Goal: Use online tool/utility: Use online tool/utility

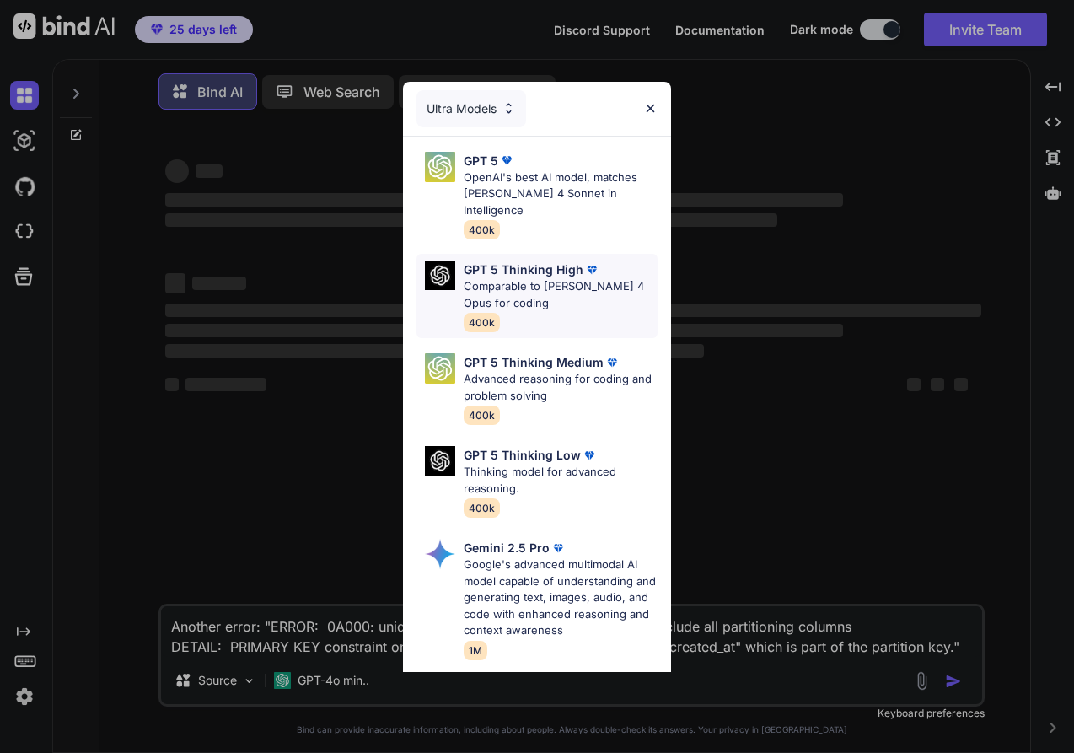
type textarea "x"
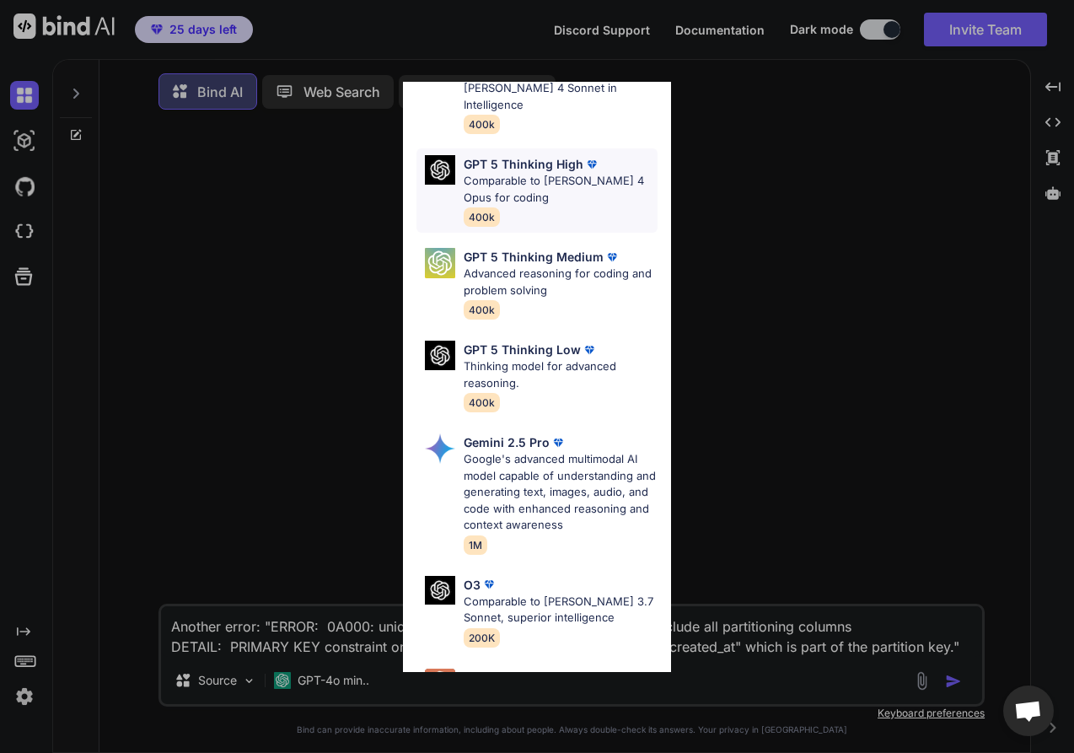
scroll to position [253, 0]
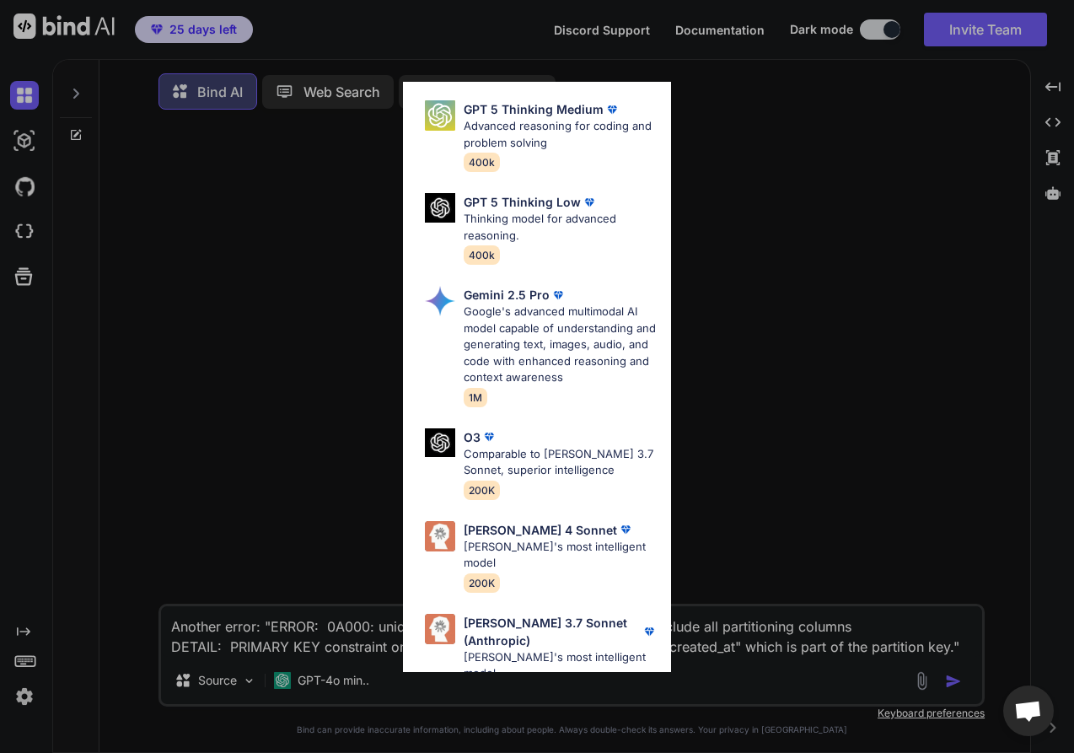
click at [743, 128] on div "Ultra Models GPT 5 OpenAI's best AI model, matches Claude 4 Sonnet in Intellige…" at bounding box center [537, 376] width 1074 height 753
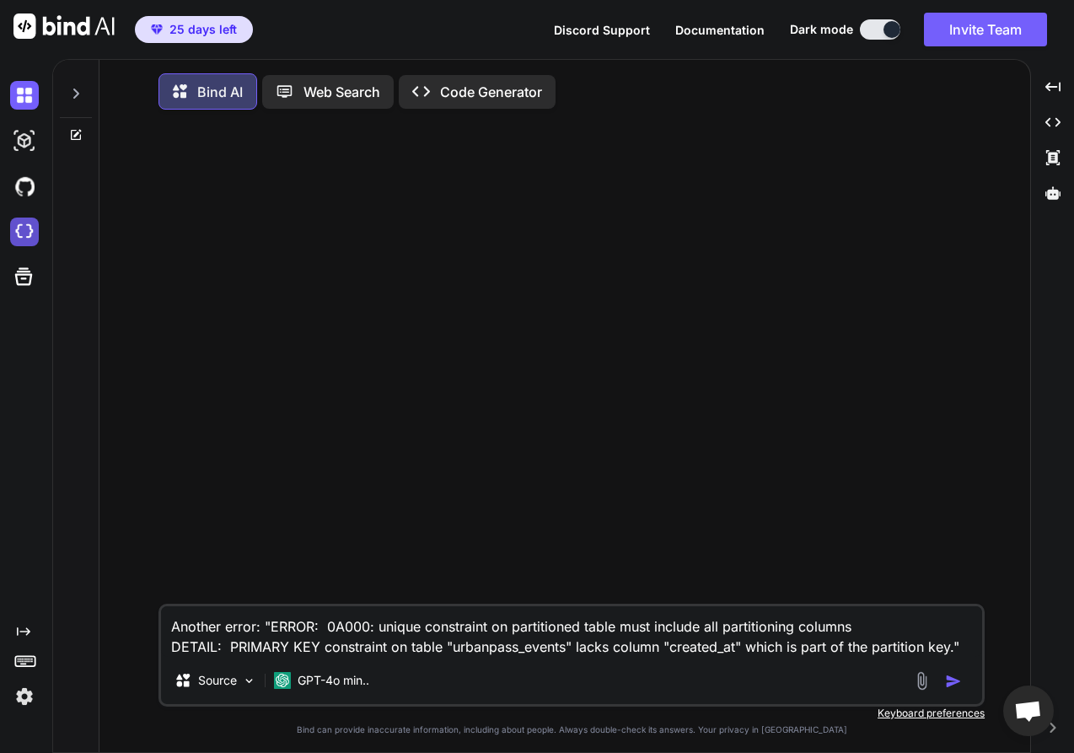
click at [35, 232] on img at bounding box center [24, 232] width 29 height 29
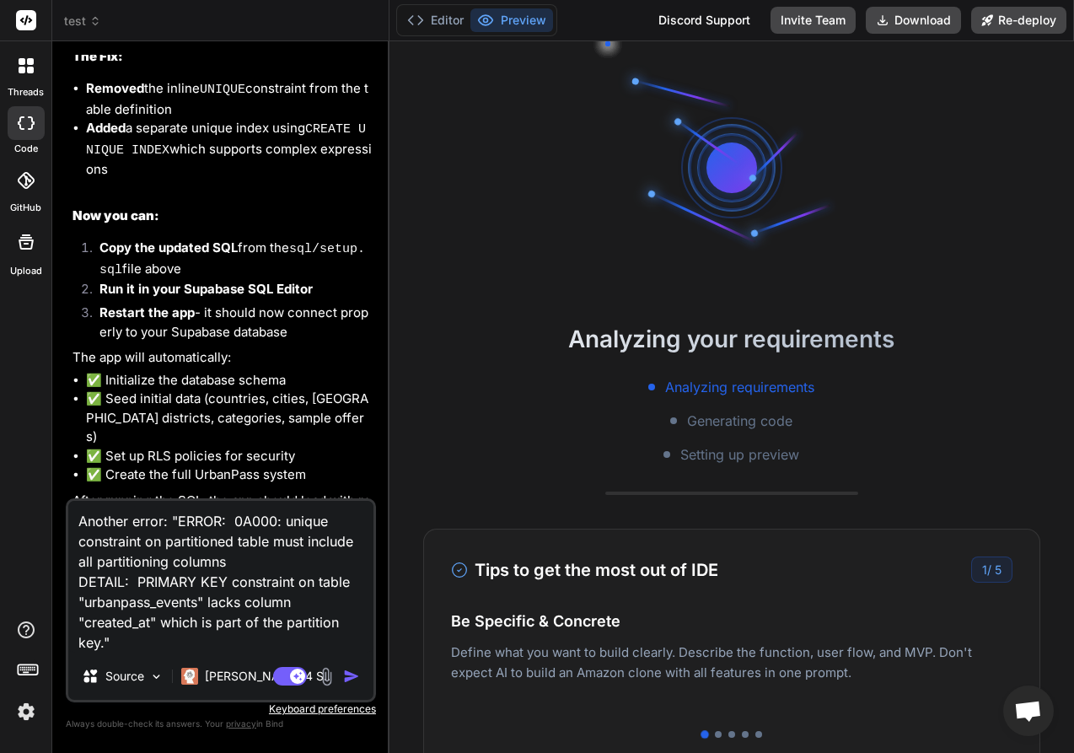
scroll to position [6383, 0]
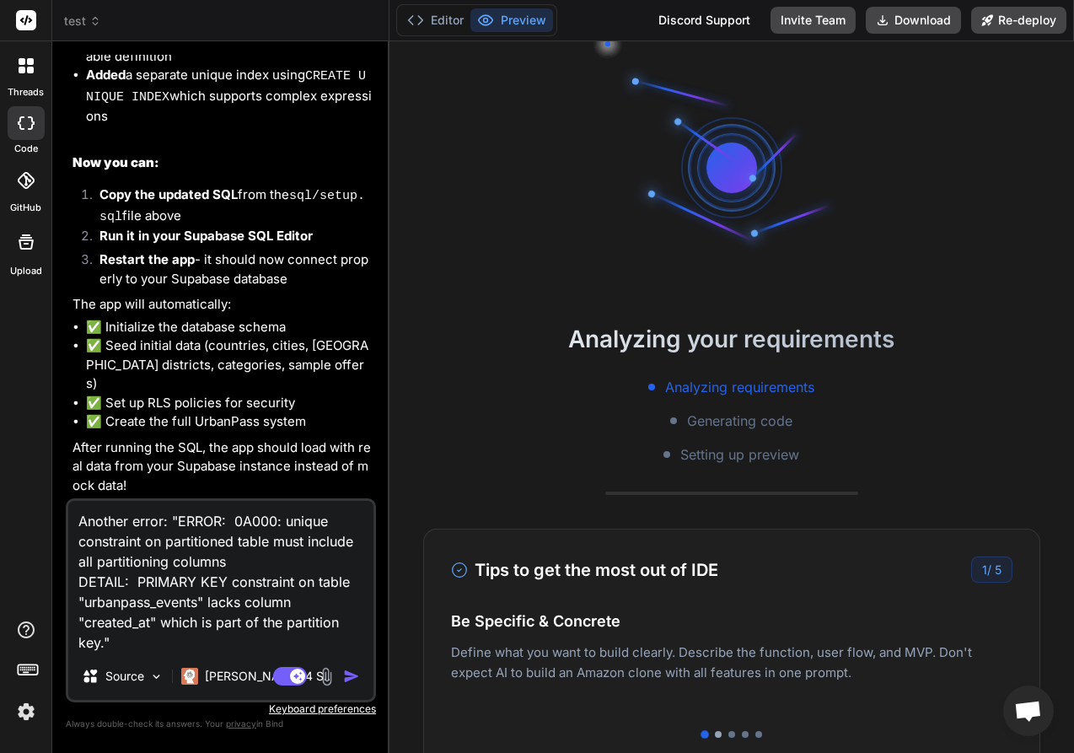
click at [715, 733] on div at bounding box center [718, 734] width 7 height 7
click at [729, 732] on div at bounding box center [732, 734] width 7 height 7
click at [734, 732] on div at bounding box center [732, 734] width 562 height 7
click at [742, 733] on div at bounding box center [745, 734] width 7 height 7
click at [756, 734] on div at bounding box center [759, 734] width 7 height 7
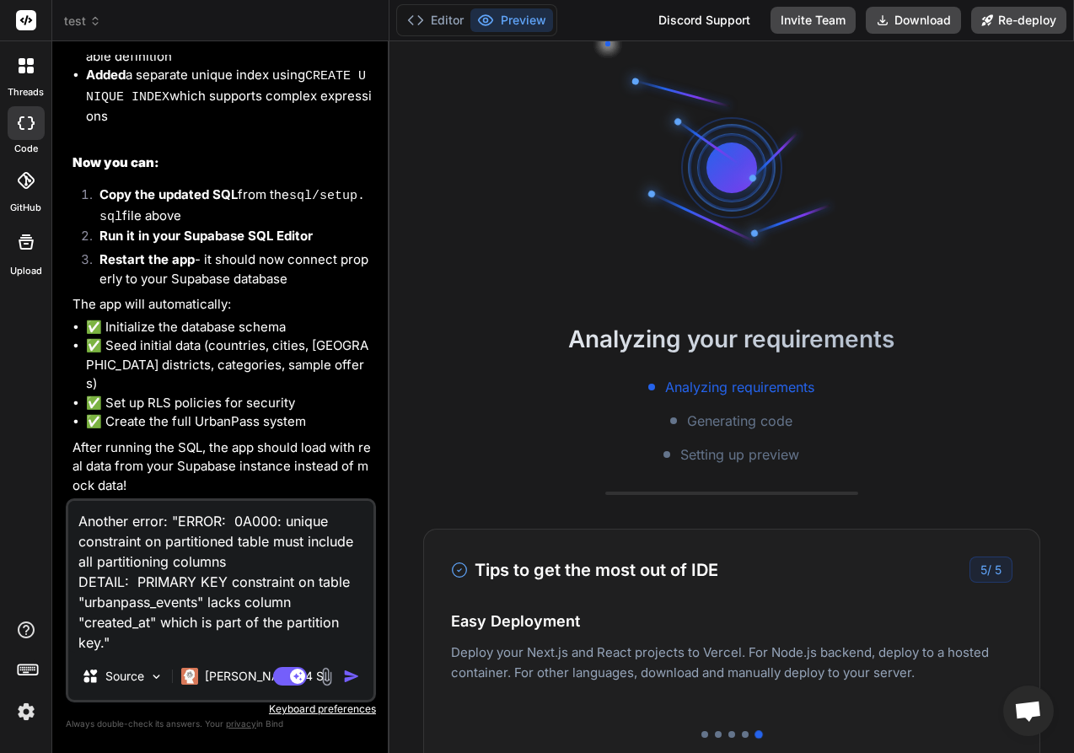
click at [222, 636] on textarea "Another error: "ERROR: 0A000: unique constraint on partitioned table must inclu…" at bounding box center [220, 577] width 305 height 152
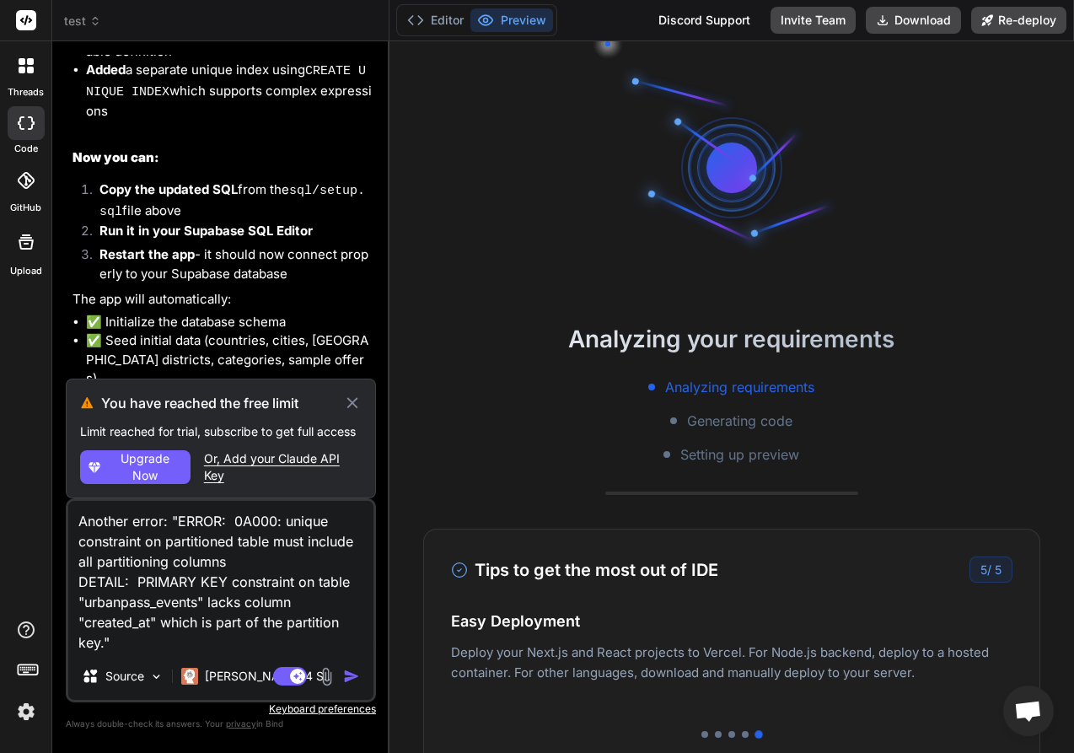
type textarea "x"
